Goal: Book appointment/travel/reservation

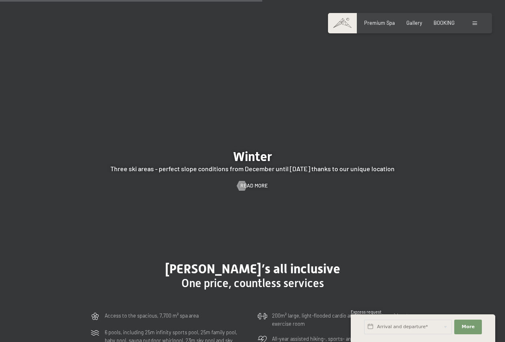
scroll to position [1536, 0]
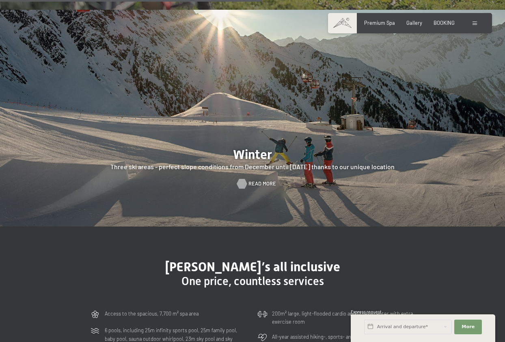
click at [263, 186] on span "Read more" at bounding box center [263, 183] width 28 height 7
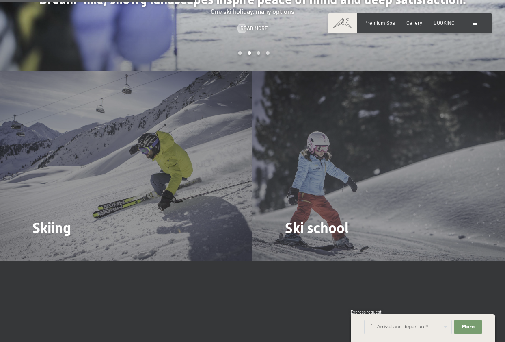
scroll to position [849, 0]
click at [309, 220] on span "Ski school" at bounding box center [317, 228] width 64 height 17
click at [300, 225] on span "Read more" at bounding box center [310, 228] width 28 height 7
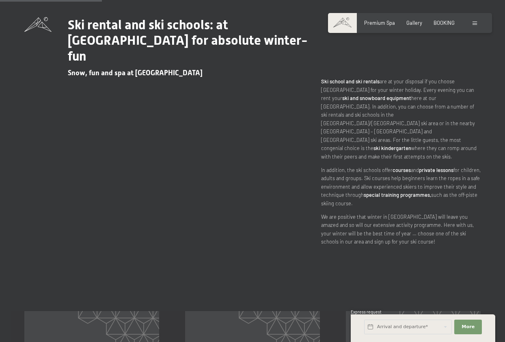
scroll to position [280, 0]
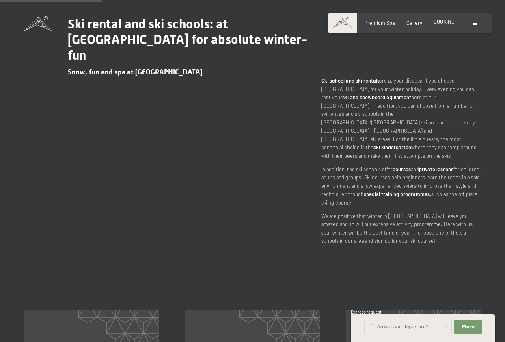
click at [447, 20] on span "BOOKING" at bounding box center [444, 21] width 21 height 6
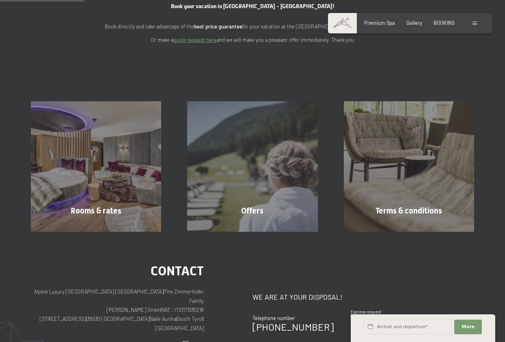
scroll to position [112, 0]
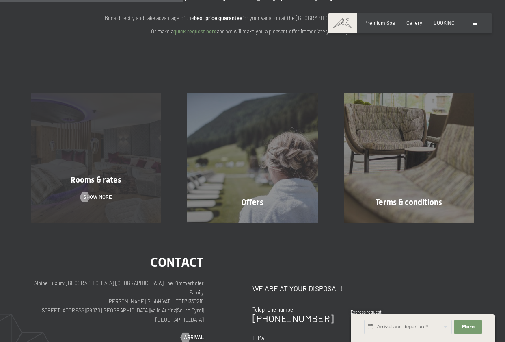
click at [98, 221] on div "Rooms & rates Show more" at bounding box center [96, 158] width 156 height 130
